Goal: Information Seeking & Learning: Learn about a topic

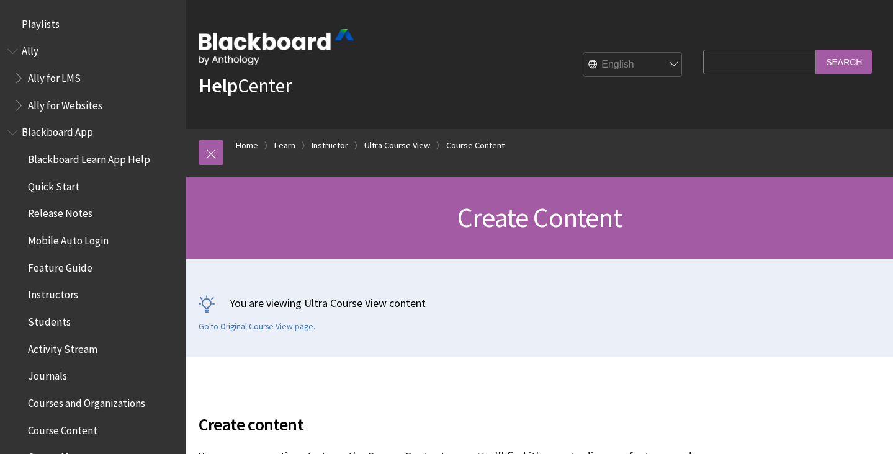
click at [743, 70] on input "Search Query" at bounding box center [759, 62] width 113 height 24
type input "email"
click at [844, 61] on input "Search" at bounding box center [844, 62] width 56 height 24
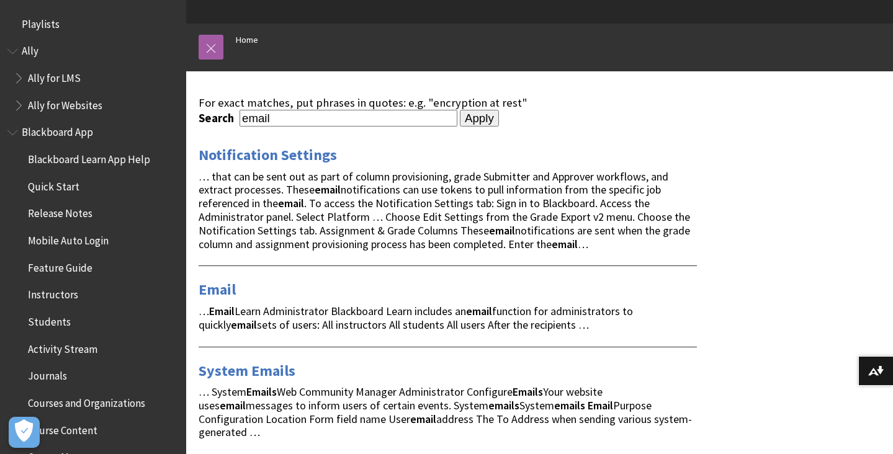
scroll to position [129, 0]
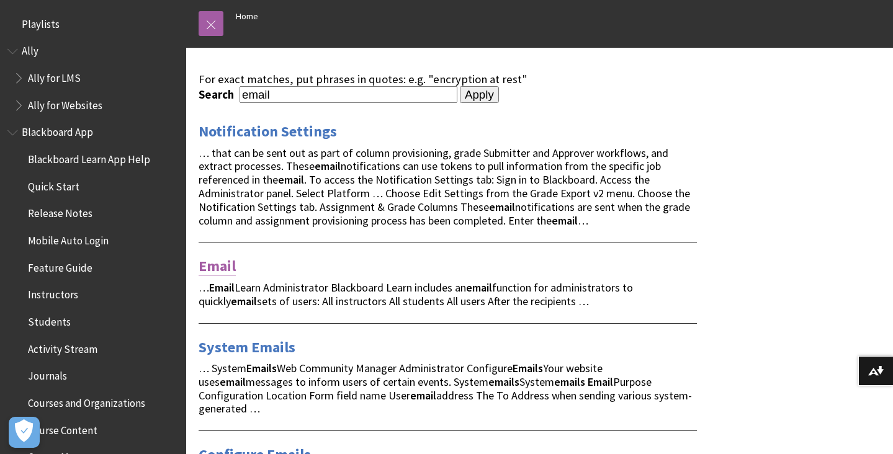
click at [217, 268] on link "Email" at bounding box center [216, 266] width 37 height 20
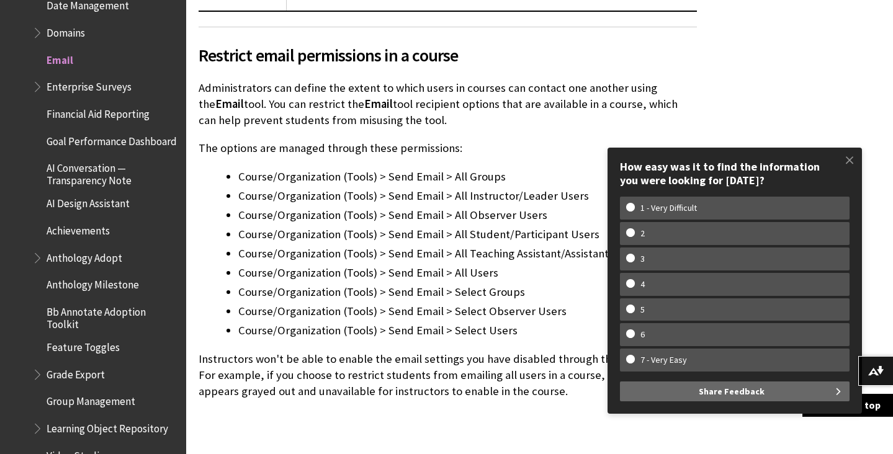
scroll to position [1247, 0]
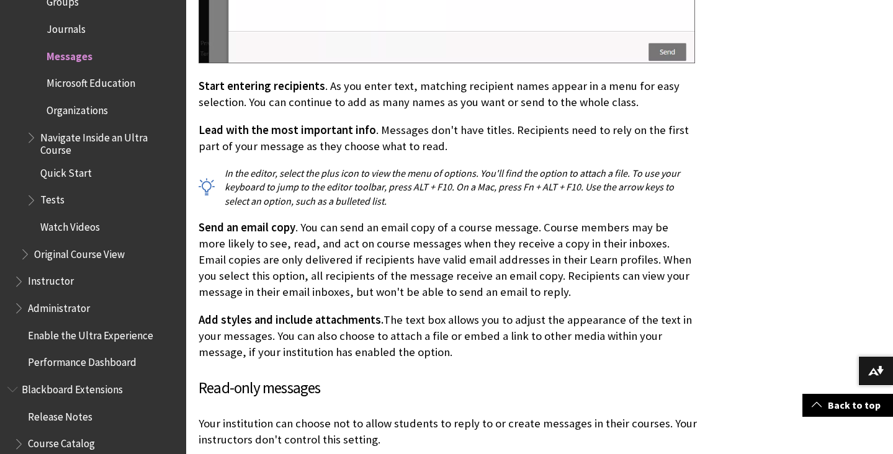
scroll to position [3271, 0]
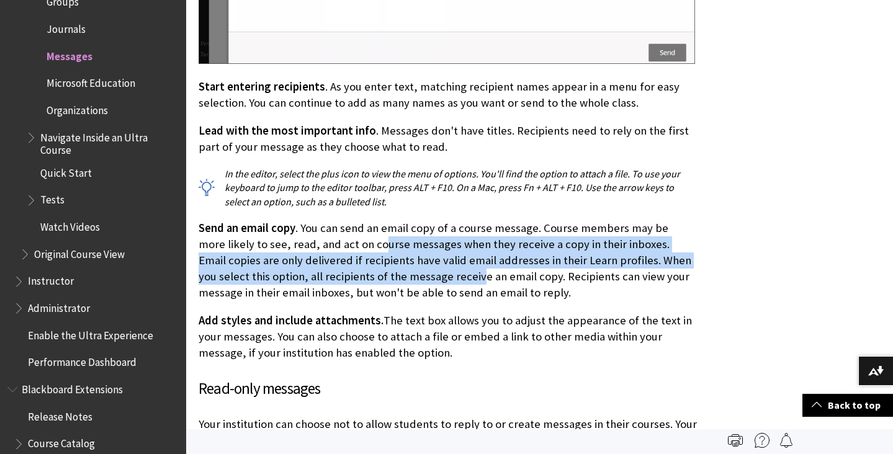
drag, startPoint x: 352, startPoint y: 220, endPoint x: 402, endPoint y: 251, distance: 58.5
click at [403, 251] on p "Send an email copy . You can send an email copy of a course message. Course mem…" at bounding box center [447, 260] width 498 height 81
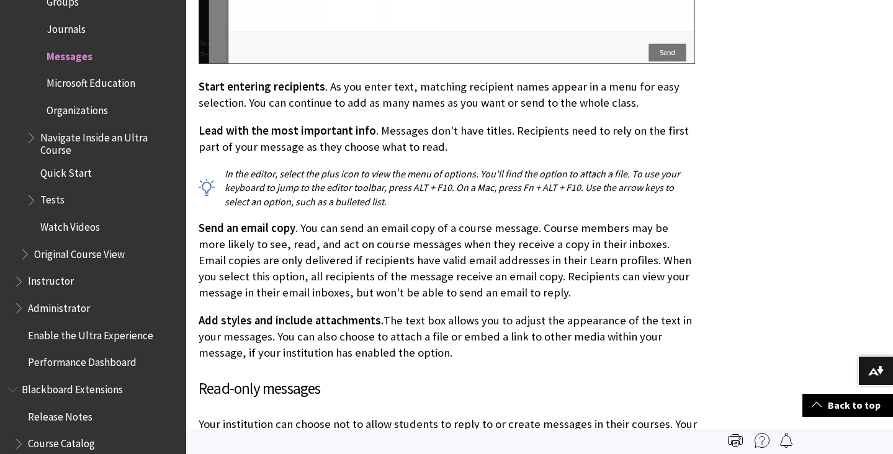
click at [446, 262] on p "Send an email copy . You can send an email copy of a course message. Course mem…" at bounding box center [447, 260] width 498 height 81
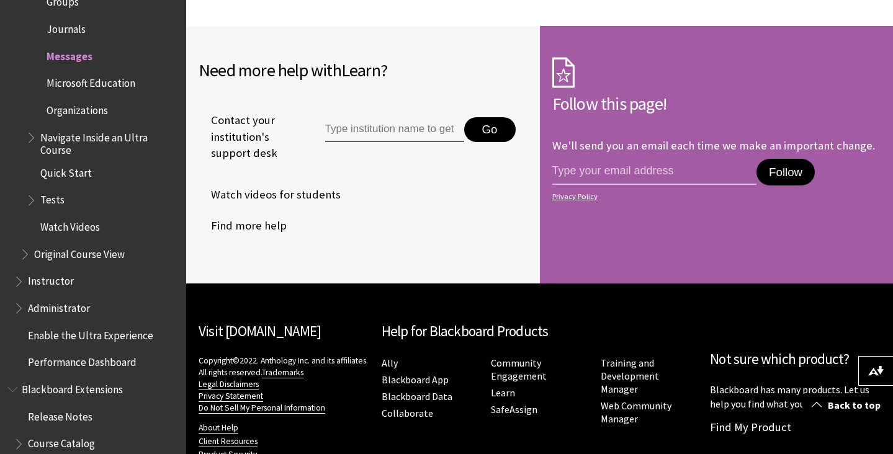
scroll to position [3838, 0]
